Goal: Obtain resource: Download file/media

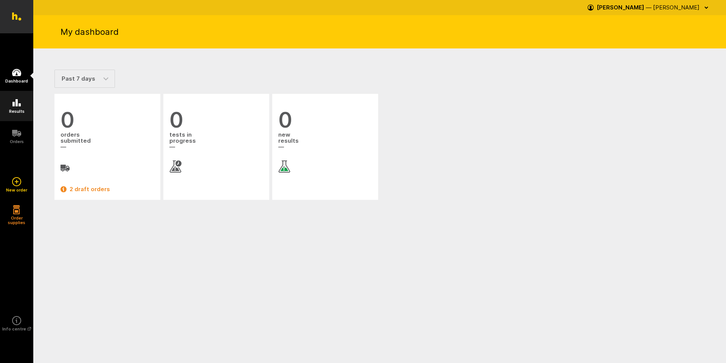
click at [19, 105] on icon at bounding box center [16, 102] width 8 height 7
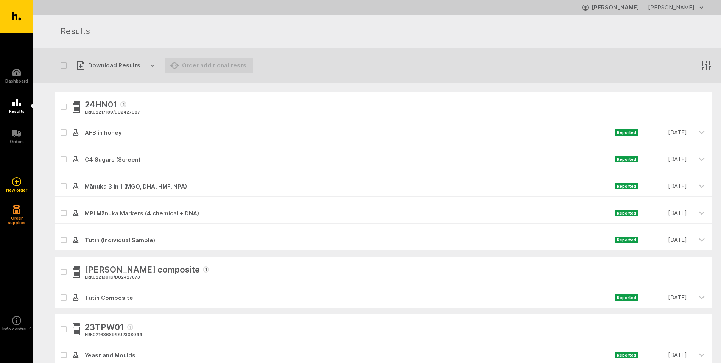
click at [65, 107] on icon "button" at bounding box center [63, 106] width 5 height 3
checkbox input "true"
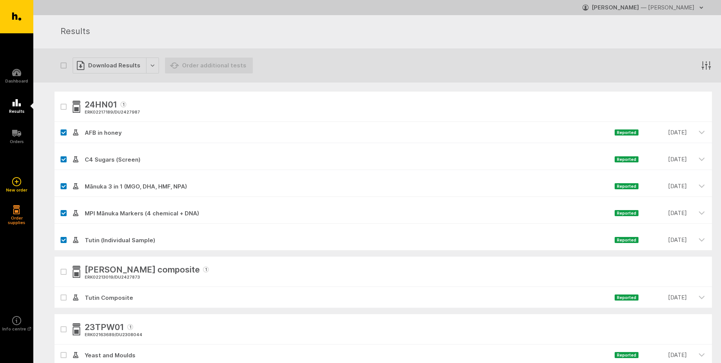
checkbox input "true"
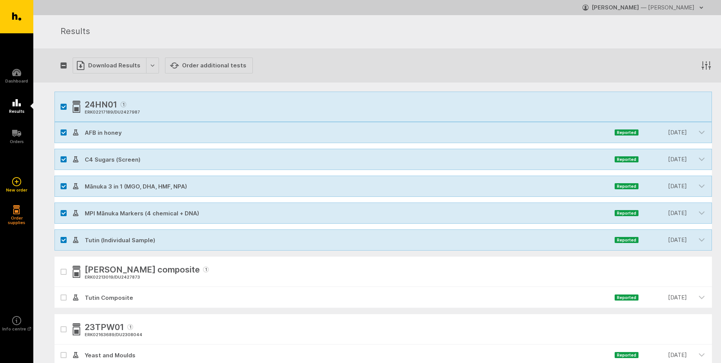
click at [151, 67] on div "Download Results" at bounding box center [116, 66] width 86 height 16
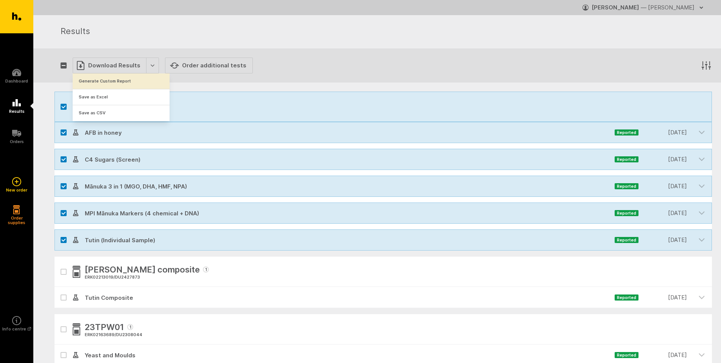
click at [129, 80] on button "Generate Custom Report" at bounding box center [121, 81] width 97 height 16
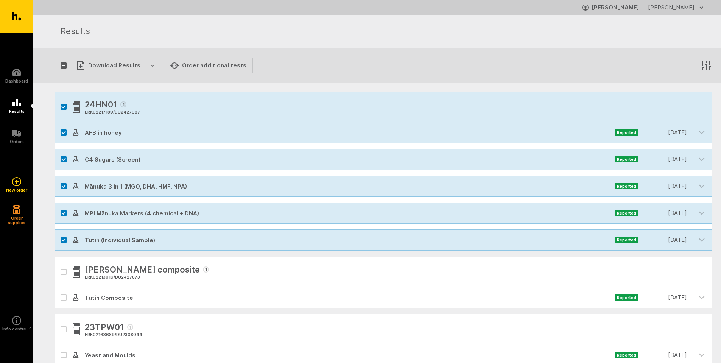
click at [151, 68] on div "Download Results" at bounding box center [116, 66] width 86 height 16
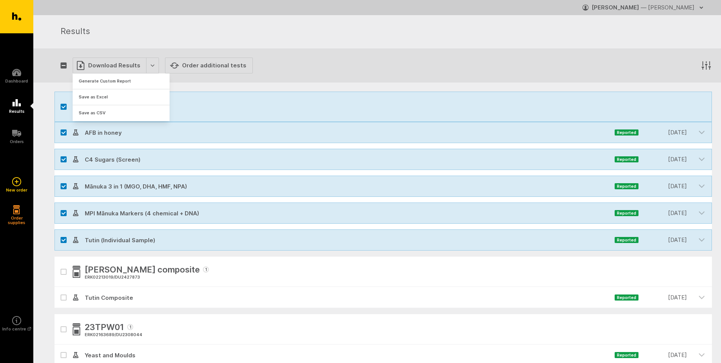
click at [598, 36] on h1 "Results" at bounding box center [382, 32] width 642 height 14
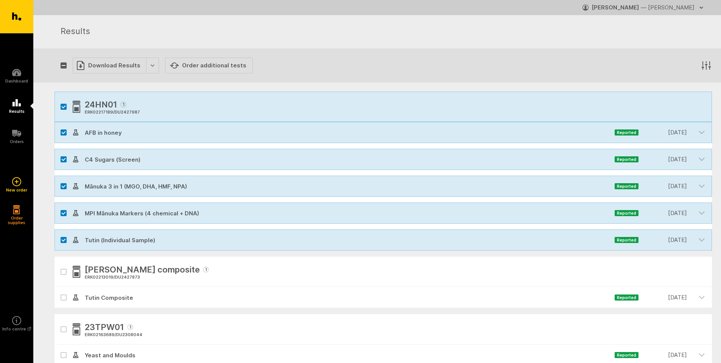
click at [701, 9] on icon "button" at bounding box center [701, 8] width 6 height 6
click at [304, 43] on div "Results" at bounding box center [386, 32] width 651 height 26
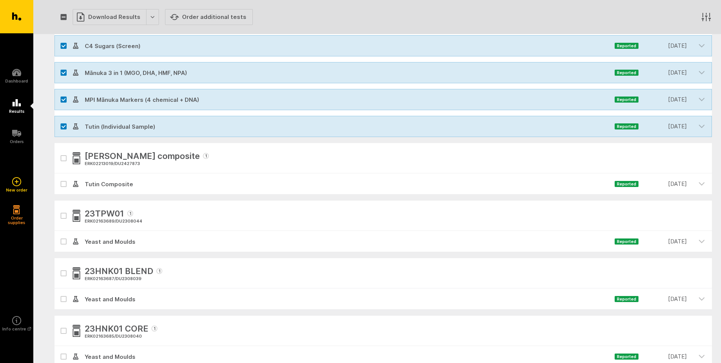
scroll to position [189, 0]
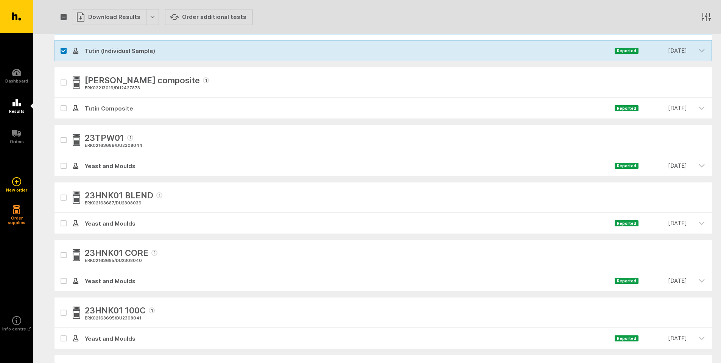
click at [64, 197] on icon "button" at bounding box center [63, 197] width 5 height 3
checkbox input "true"
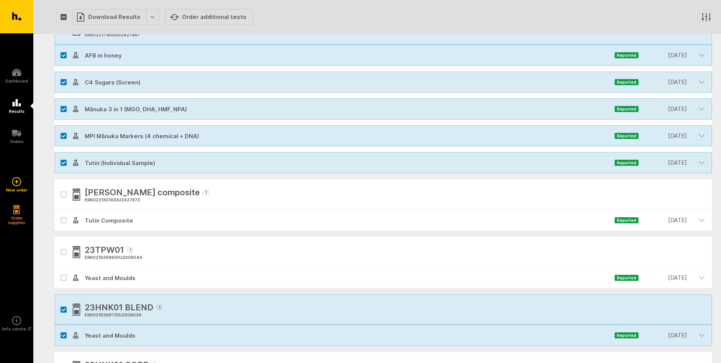
scroll to position [0, 0]
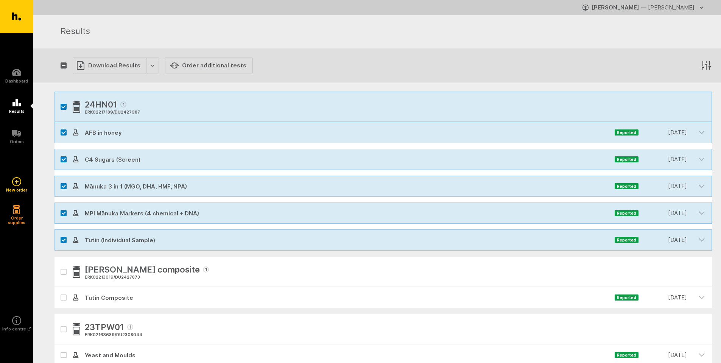
click at [63, 108] on icon "button" at bounding box center [64, 107] width 4 height 2
checkbox input "false"
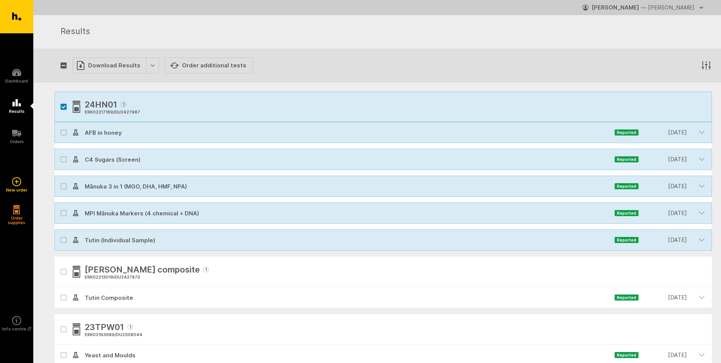
checkbox input "false"
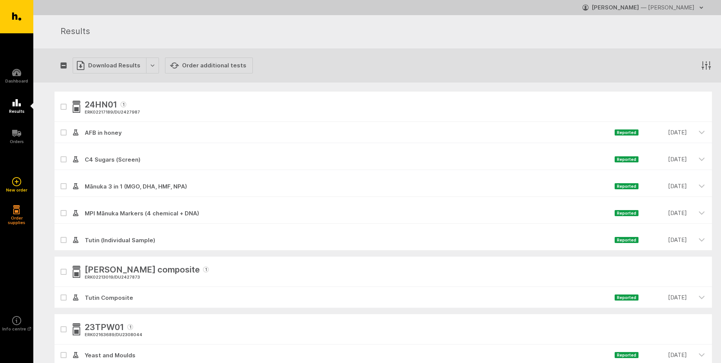
click at [150, 67] on div "Download Results" at bounding box center [116, 66] width 86 height 16
click at [123, 78] on button "Generate Custom Report" at bounding box center [121, 81] width 97 height 16
click at [700, 6] on icon "button" at bounding box center [701, 8] width 6 height 6
click at [652, 38] on link "Logout" at bounding box center [669, 39] width 73 height 17
